Goal: Task Accomplishment & Management: Use online tool/utility

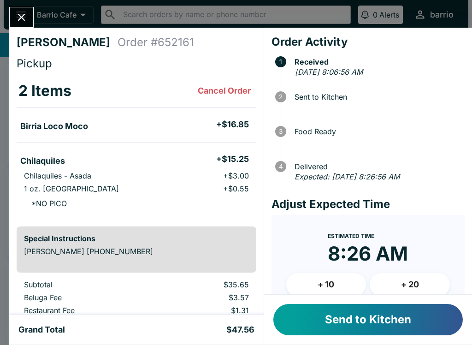
click at [23, 11] on button "Close" at bounding box center [22, 17] width 24 height 20
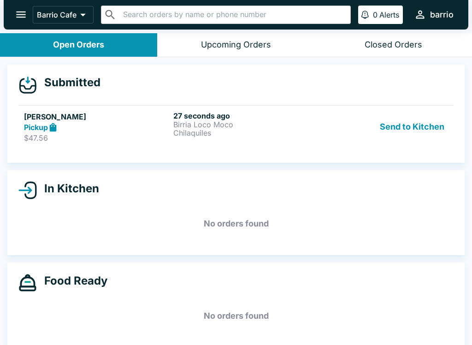
click at [394, 133] on button "Send to Kitchen" at bounding box center [412, 127] width 72 height 32
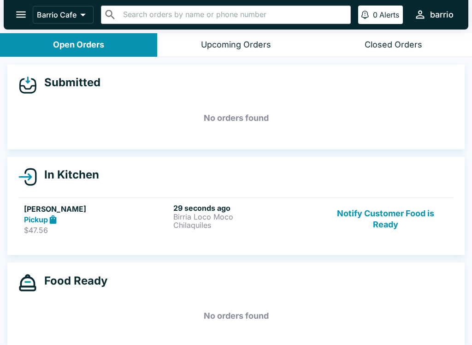
click at [205, 213] on p "Birria Loco Moco" at bounding box center [246, 217] width 146 height 8
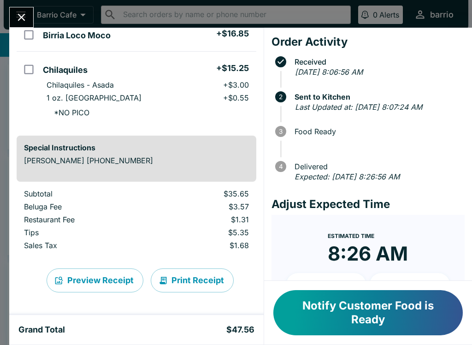
scroll to position [91, 0]
click at [185, 272] on button "Print Receipt" at bounding box center [192, 281] width 83 height 24
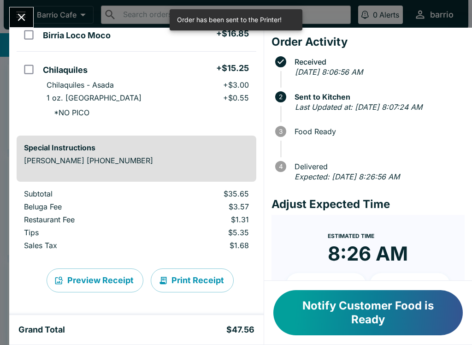
click at [23, 15] on icon "Close" at bounding box center [21, 17] width 7 height 7
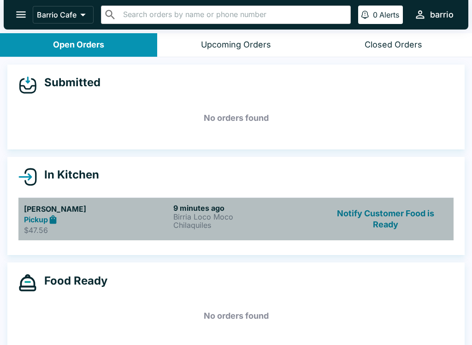
click at [191, 225] on p "Chilaquiles" at bounding box center [246, 225] width 146 height 8
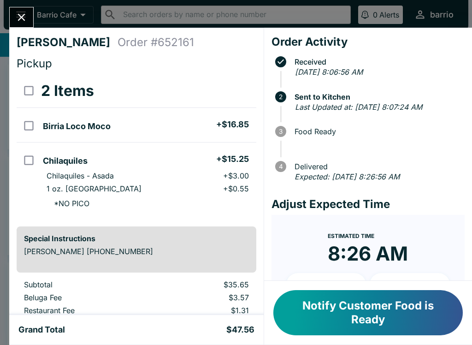
click at [32, 17] on button "Close" at bounding box center [22, 17] width 24 height 20
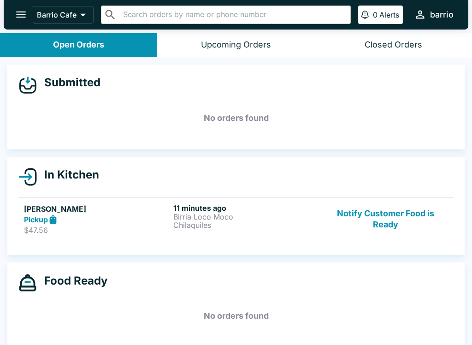
click at [378, 217] on button "Notify Customer Food is Ready" at bounding box center [385, 219] width 125 height 32
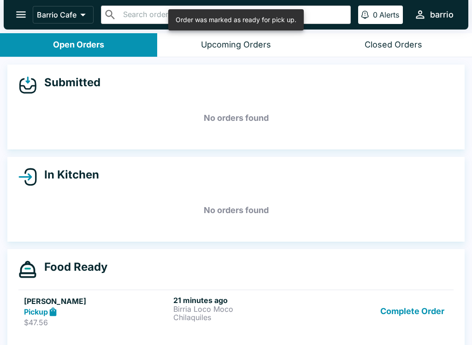
click at [401, 316] on button "Complete Order" at bounding box center [413, 312] width 72 height 32
